Goal: Browse casually: Explore the website without a specific task or goal

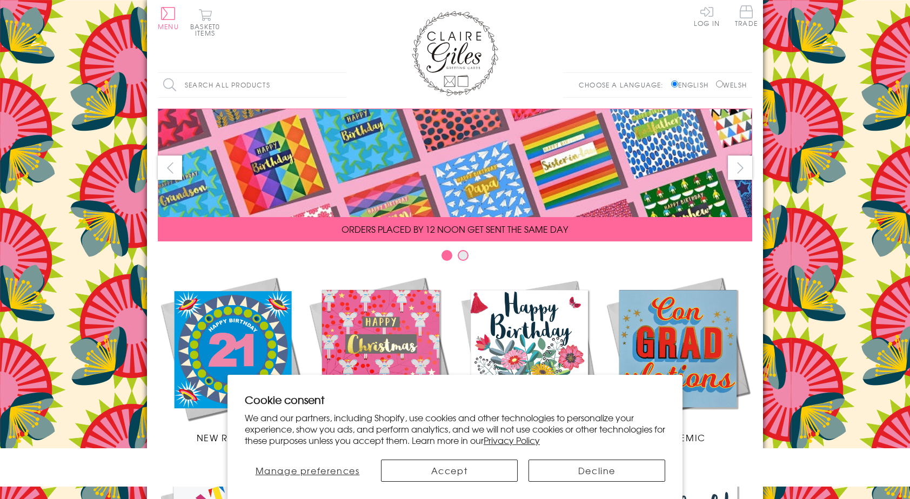
scroll to position [433, 0]
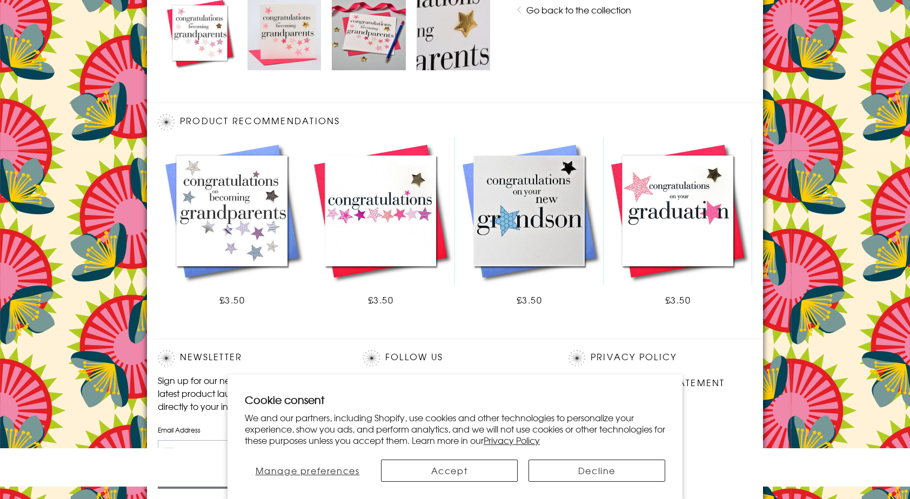
scroll to position [615, 0]
